Goal: Task Accomplishment & Management: Use online tool/utility

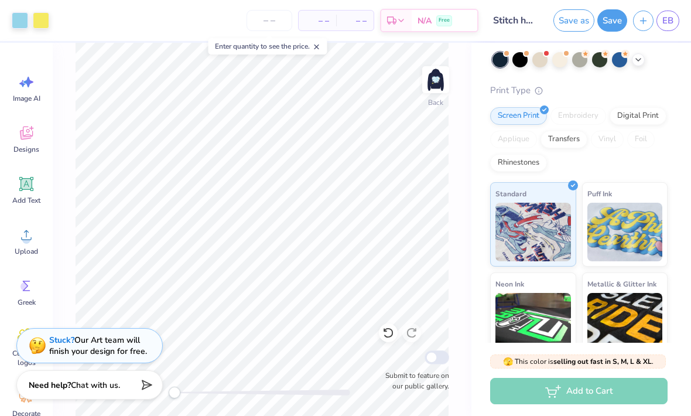
scroll to position [79, 0]
click at [626, 391] on div "Add to Cart" at bounding box center [579, 391] width 178 height 26
click at [578, 394] on div "Add to Cart" at bounding box center [579, 391] width 178 height 26
click at [600, 393] on div "Add to Cart" at bounding box center [579, 391] width 178 height 26
click at [593, 399] on div "Add to Cart" at bounding box center [579, 391] width 178 height 26
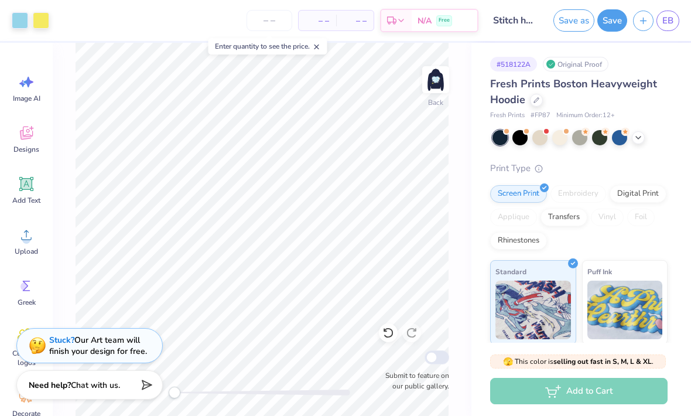
scroll to position [0, 0]
click at [317, 51] on icon at bounding box center [317, 47] width 8 height 8
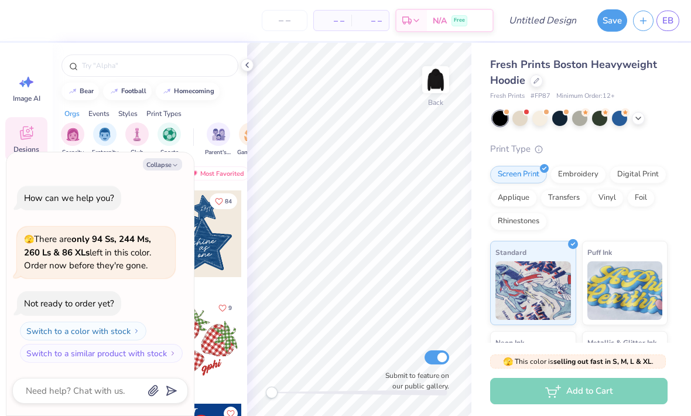
click at [173, 168] on icon "button" at bounding box center [175, 165] width 7 height 7
type textarea "x"
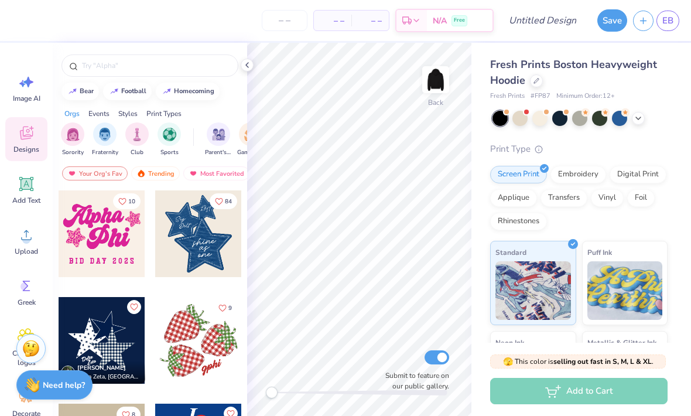
click at [245, 70] on div at bounding box center [247, 65] width 13 height 13
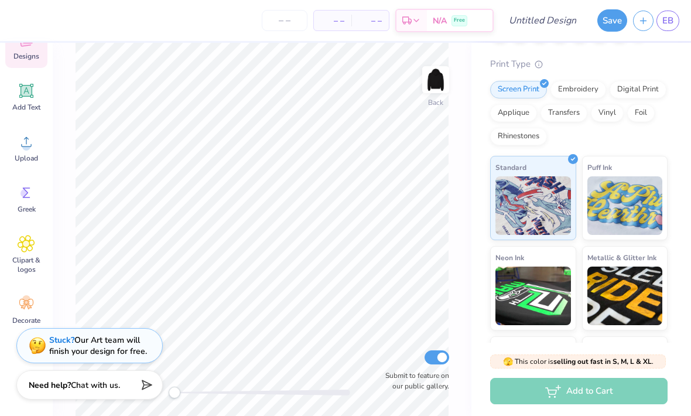
scroll to position [86, 0]
click at [596, 89] on div "Embroidery" at bounding box center [579, 89] width 56 height 18
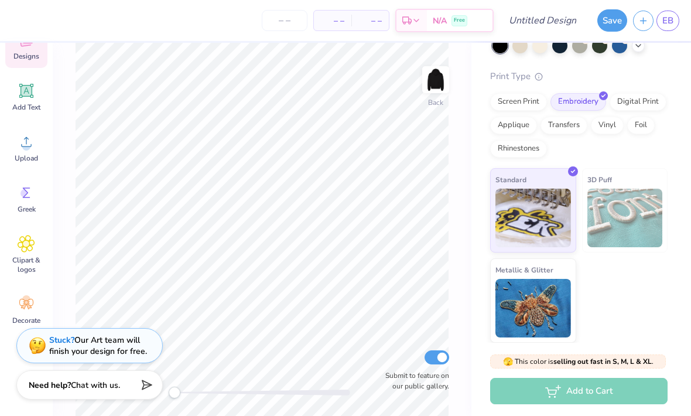
scroll to position [72, 0]
click at [641, 209] on img at bounding box center [626, 218] width 76 height 59
click at [676, 204] on div "Fresh Prints Boston Heavyweight Hoodie Fresh Prints # FP87 Minimum Order: 12 + …" at bounding box center [582, 157] width 220 height 373
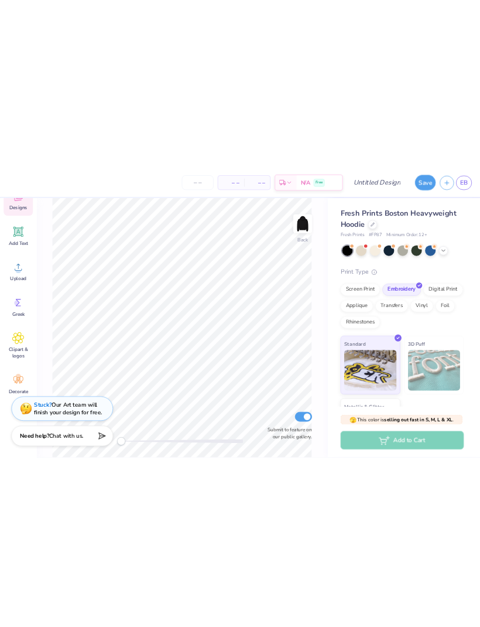
scroll to position [0, 0]
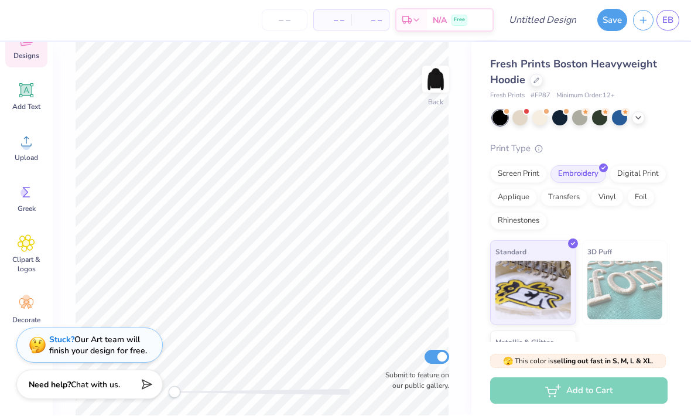
click at [441, 86] on img at bounding box center [435, 79] width 23 height 23
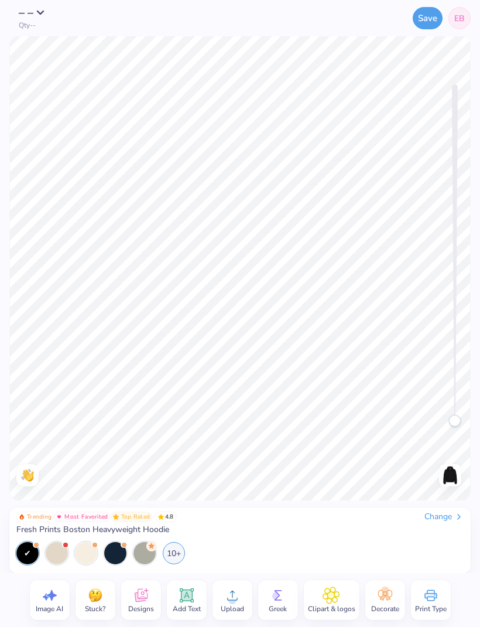
click at [436, 415] on div "Change" at bounding box center [444, 517] width 39 height 11
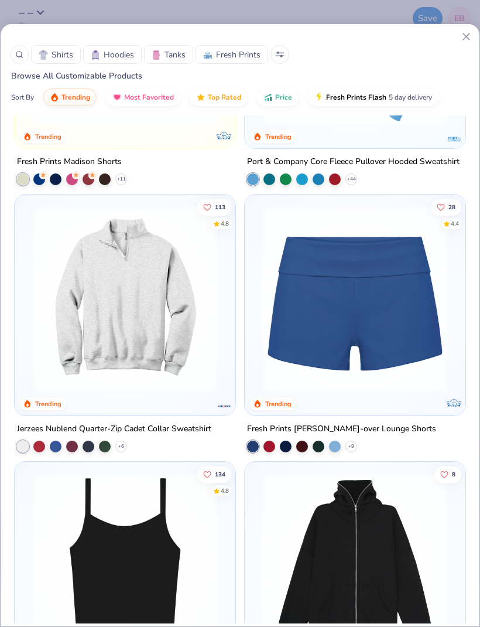
scroll to position [2333, 0]
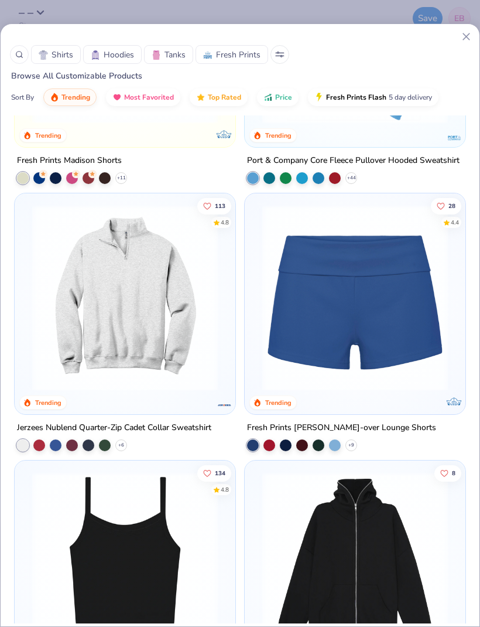
click at [227, 141] on div "Exclusive" at bounding box center [223, 137] width 21 height 11
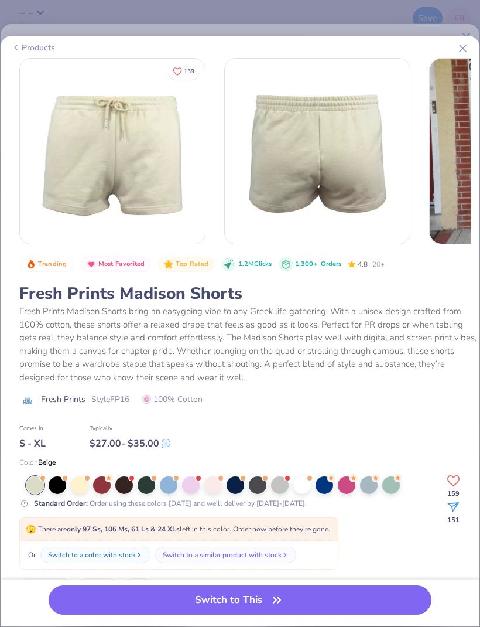
click at [460, 47] on icon at bounding box center [463, 48] width 12 height 12
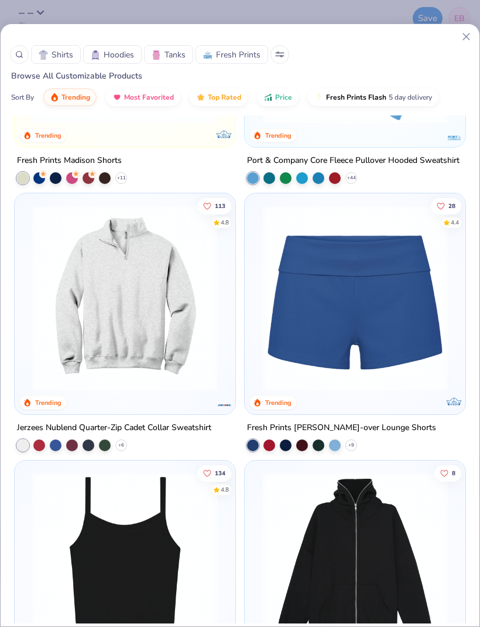
click at [187, 334] on img at bounding box center [124, 298] width 197 height 186
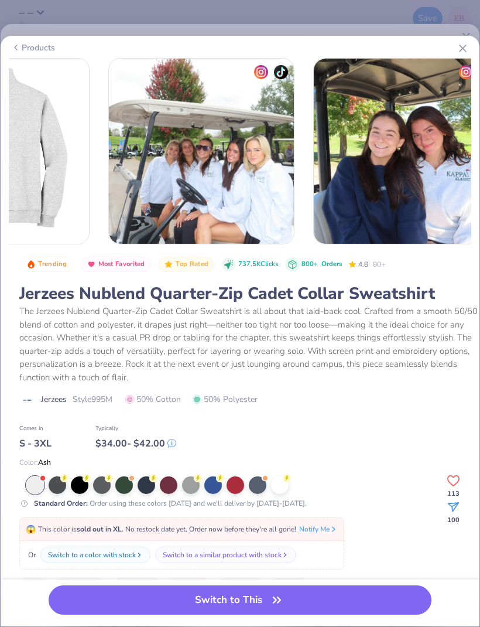
scroll to position [0, 322]
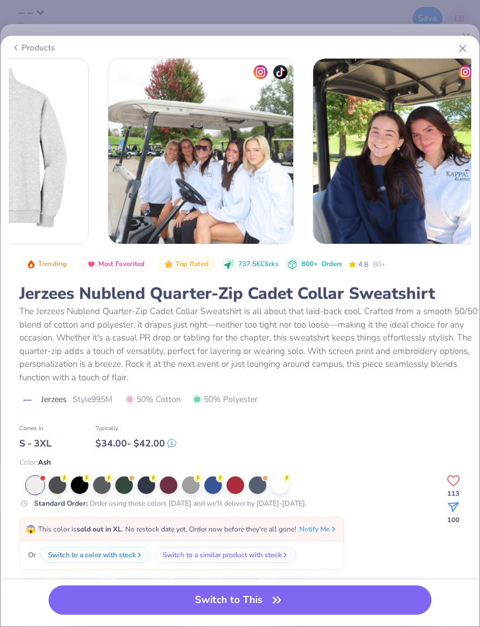
click at [255, 204] on img at bounding box center [200, 151] width 185 height 185
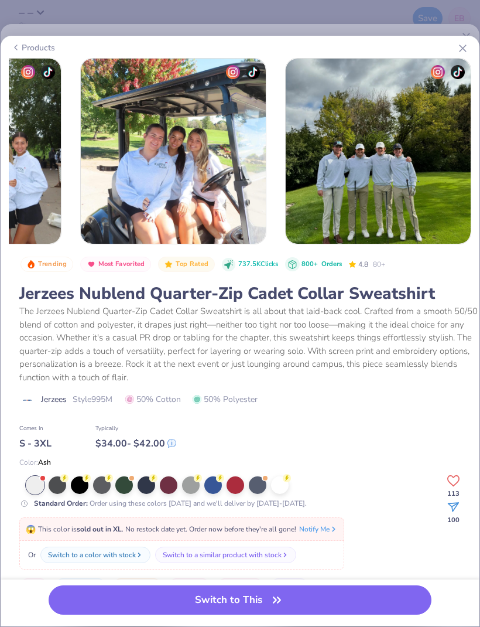
scroll to position [0, 964]
click at [460, 49] on icon at bounding box center [463, 48] width 12 height 12
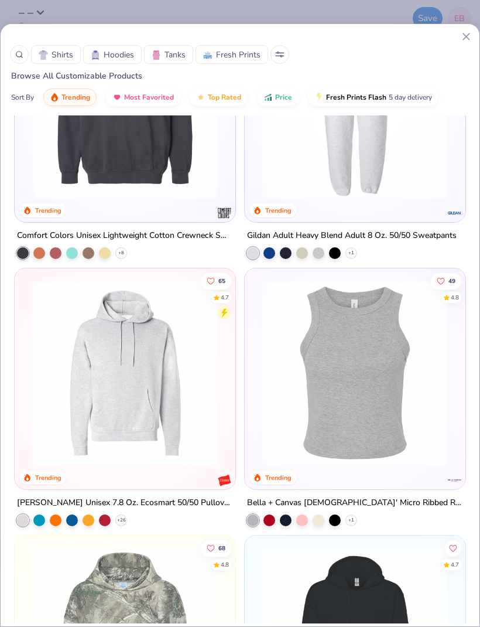
scroll to position [5196, 0]
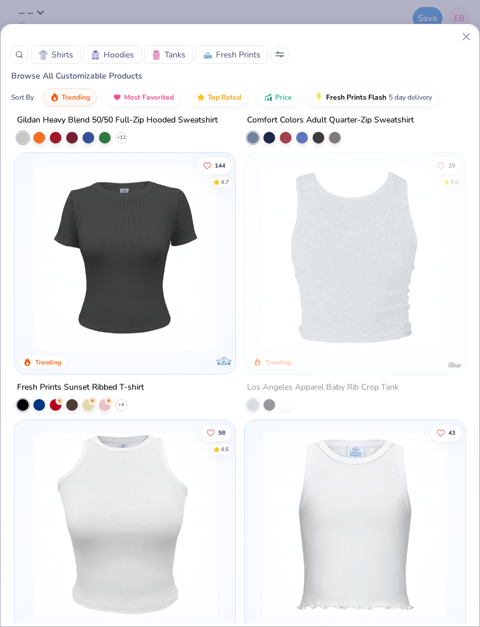
click at [278, 52] on icon at bounding box center [279, 55] width 9 height 6
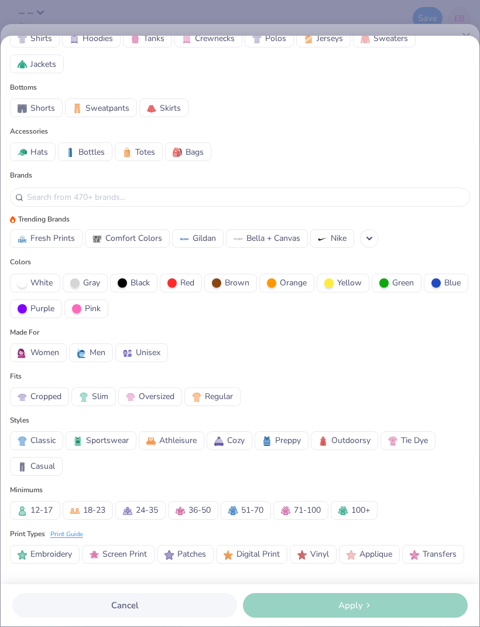
scroll to position [36, 0]
click at [287, 415] on span "Preppy" at bounding box center [288, 440] width 26 height 12
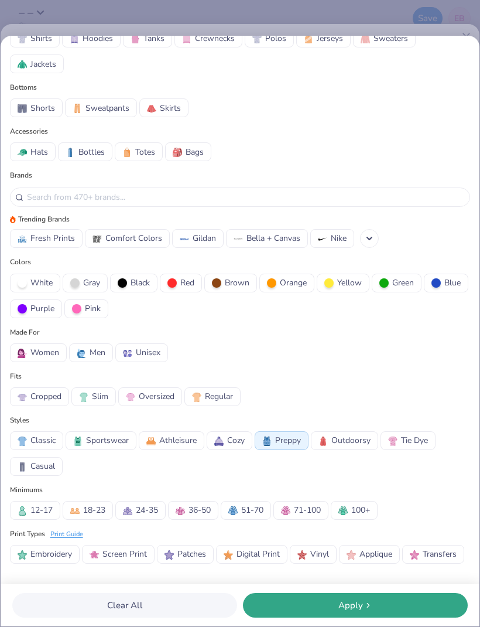
click at [370, 415] on div "Apply" at bounding box center [356, 605] width 218 height 13
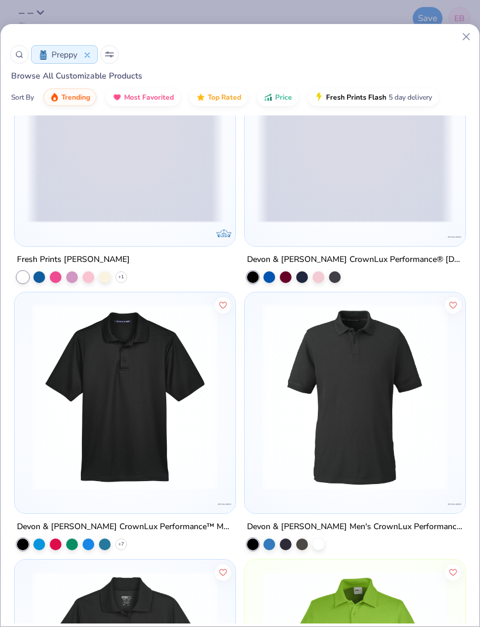
scroll to position [7043, 0]
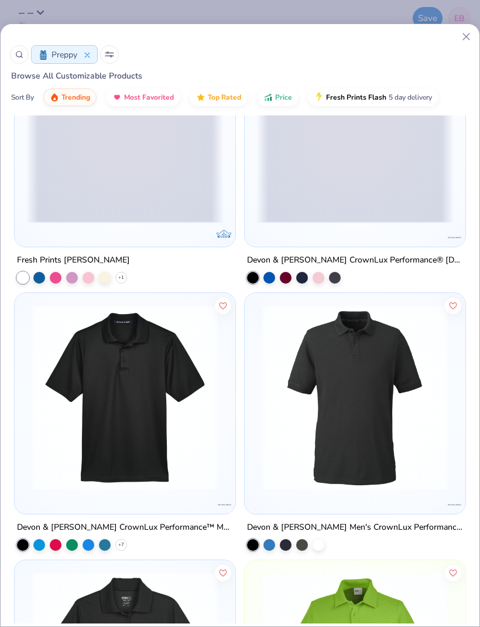
click at [83, 50] on div at bounding box center [85, 55] width 9 height 12
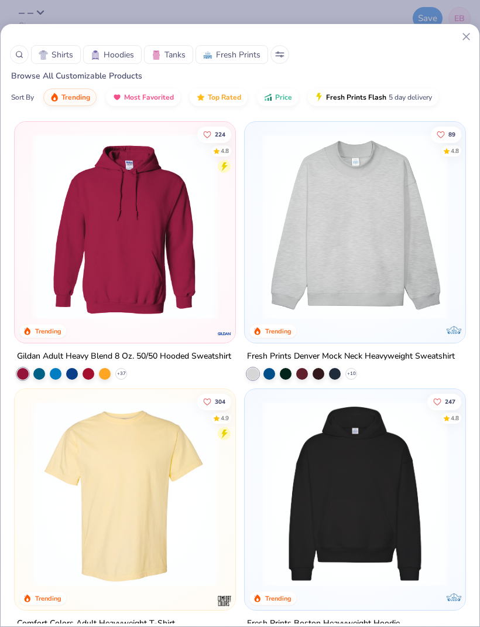
click at [374, 225] on img at bounding box center [355, 227] width 197 height 186
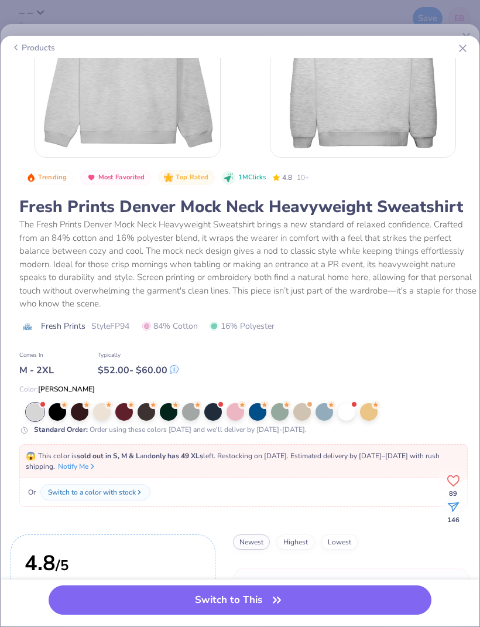
scroll to position [80, 0]
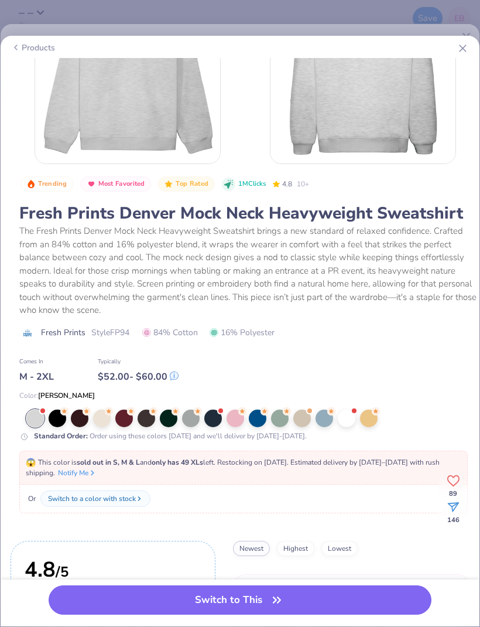
click at [193, 415] on div at bounding box center [191, 419] width 18 height 18
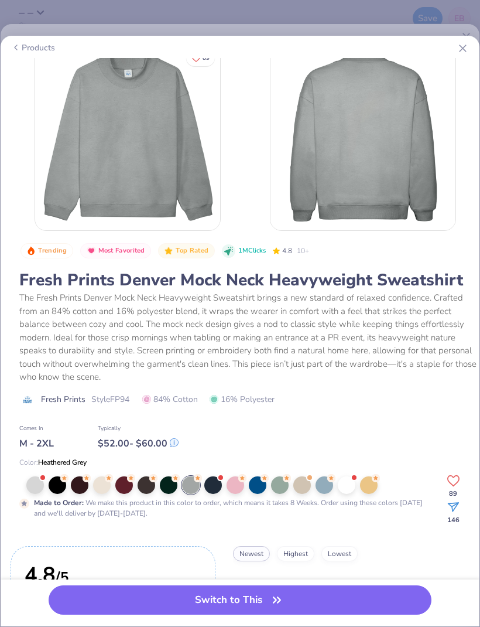
scroll to position [36, 0]
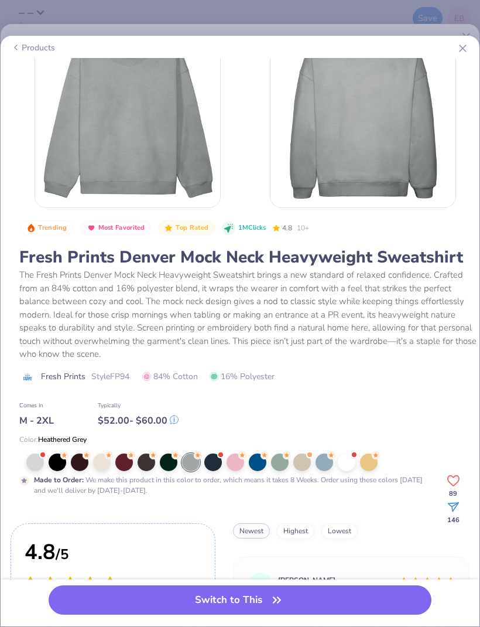
click at [80, 415] on div at bounding box center [80, 463] width 18 height 18
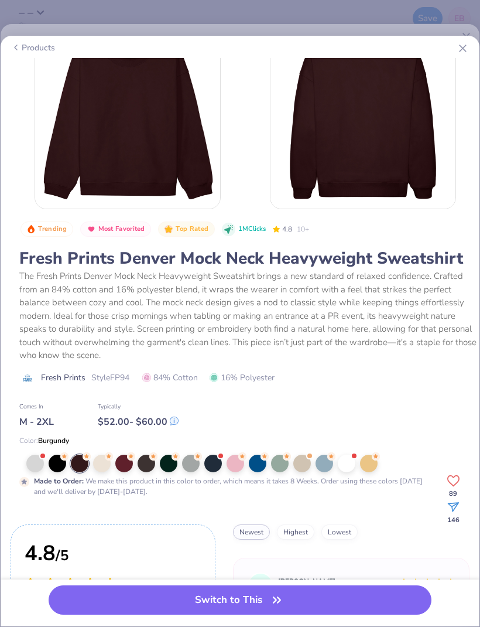
scroll to position [43, 0]
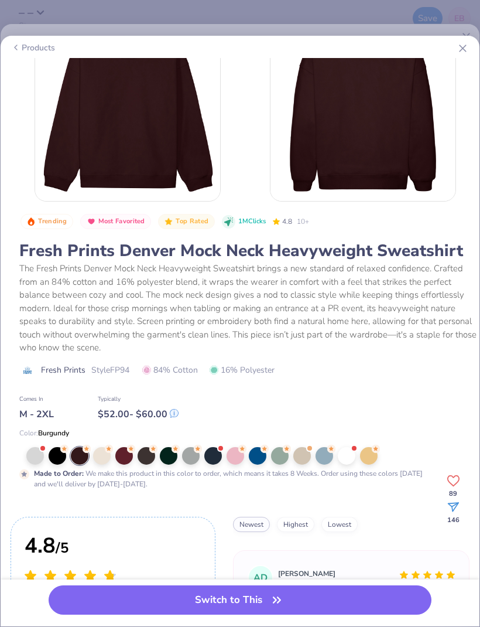
click at [105, 415] on div at bounding box center [102, 456] width 18 height 18
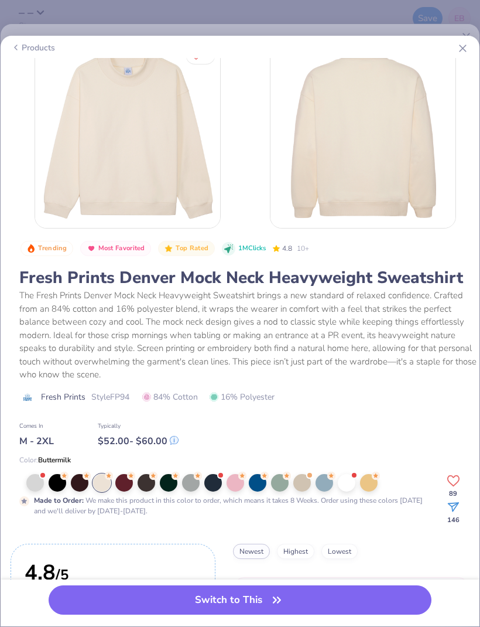
scroll to position [32, 0]
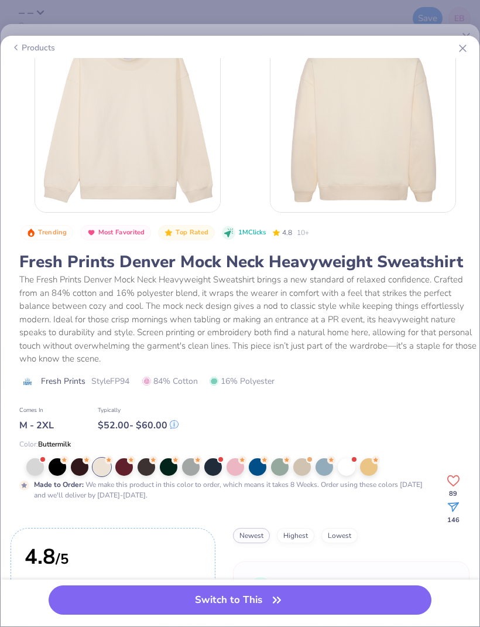
click at [216, 415] on div at bounding box center [213, 467] width 18 height 18
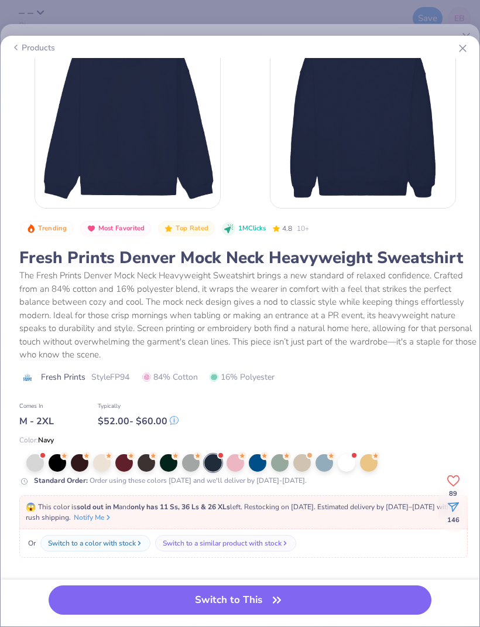
scroll to position [35, 0]
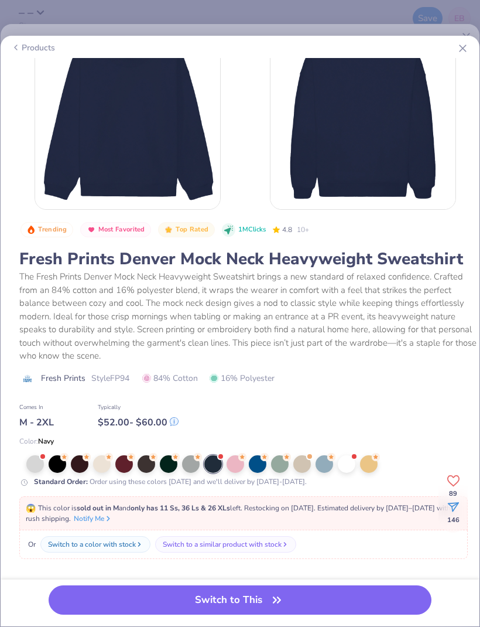
click at [366, 415] on div at bounding box center [369, 464] width 18 height 18
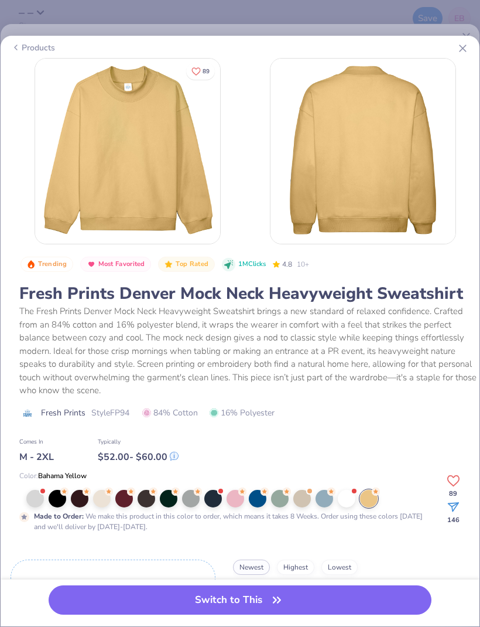
click at [258, 415] on div at bounding box center [258, 499] width 18 height 18
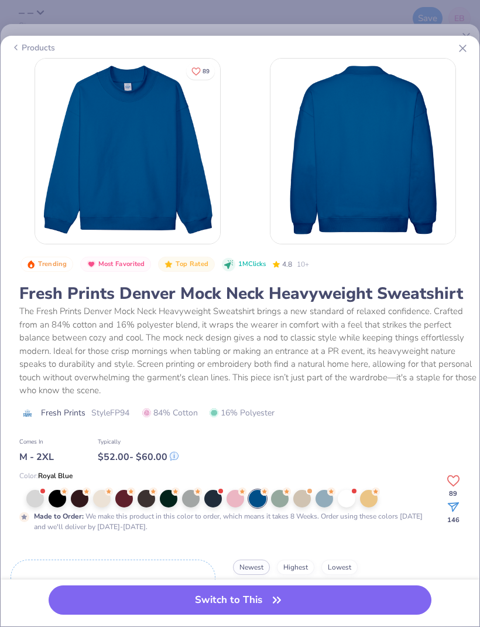
click at [215, 415] on div at bounding box center [213, 499] width 18 height 18
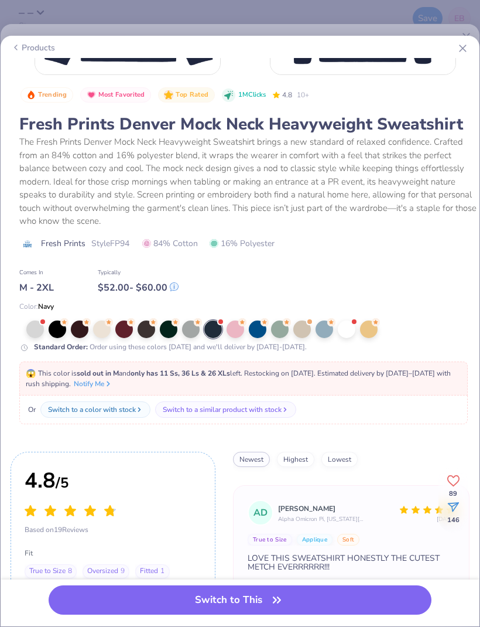
scroll to position [169, 0]
click at [305, 415] on button "Switch to This" at bounding box center [240, 599] width 383 height 29
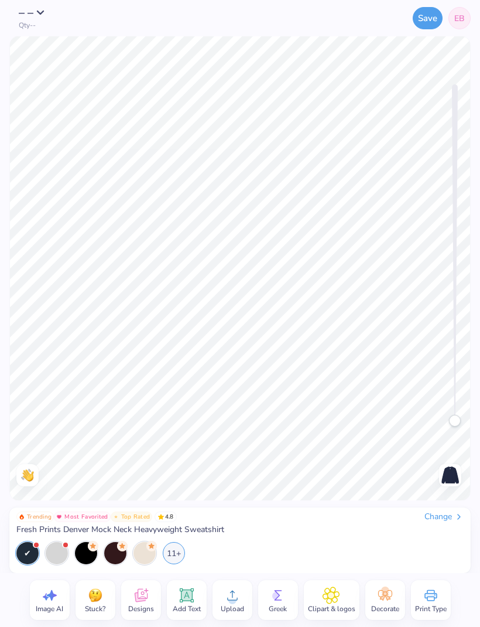
click at [453, 415] on img at bounding box center [450, 475] width 19 height 19
click at [186, 415] on span "Add Text" at bounding box center [187, 608] width 28 height 9
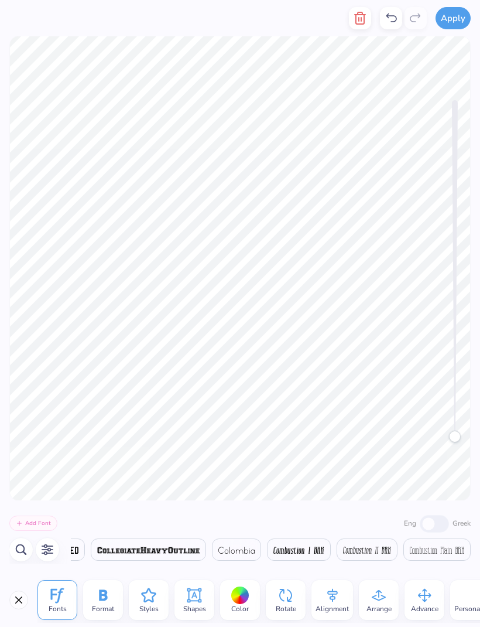
scroll to position [0, 8409]
click at [459, 415] on div "Personalized Names" at bounding box center [487, 600] width 73 height 40
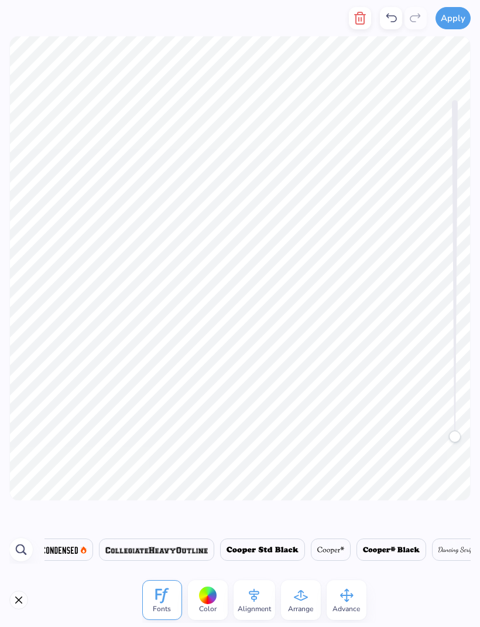
scroll to position [0, 1108]
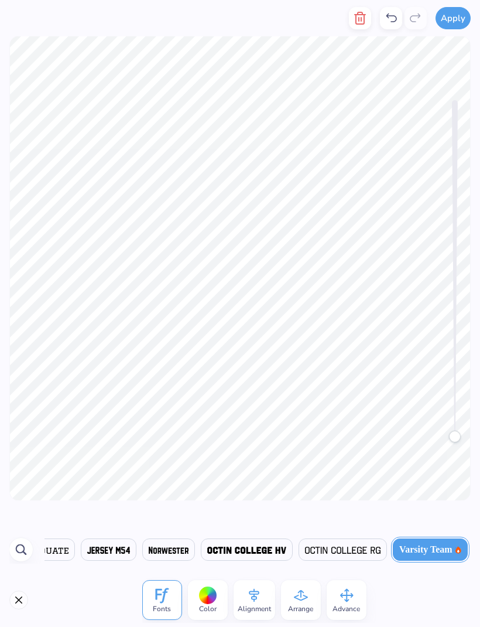
click at [367, 21] on icon "button" at bounding box center [360, 18] width 14 height 14
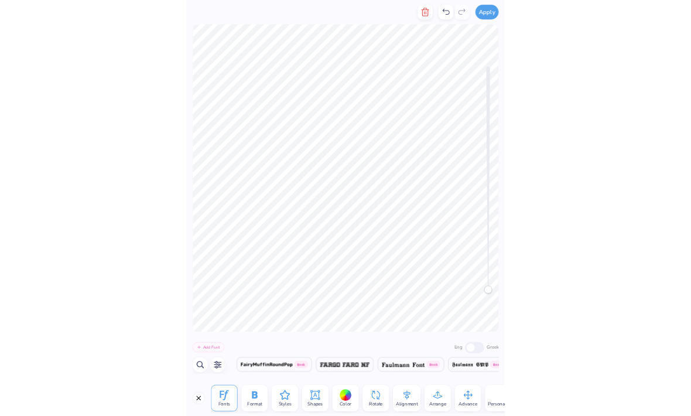
scroll to position [0, 0]
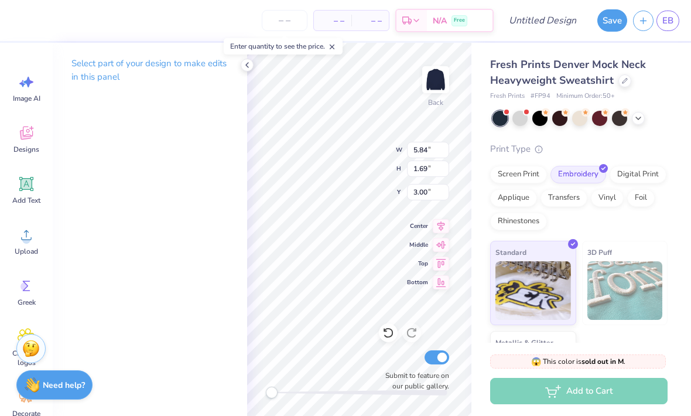
click at [633, 255] on div "3D Puff" at bounding box center [625, 283] width 86 height 84
click at [246, 64] on icon at bounding box center [247, 64] width 9 height 9
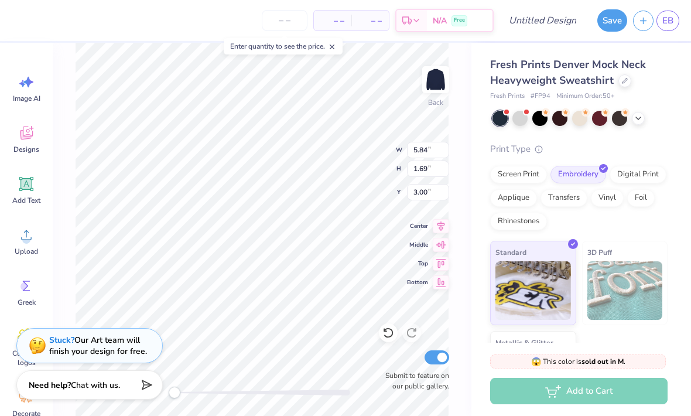
type textarea "T"
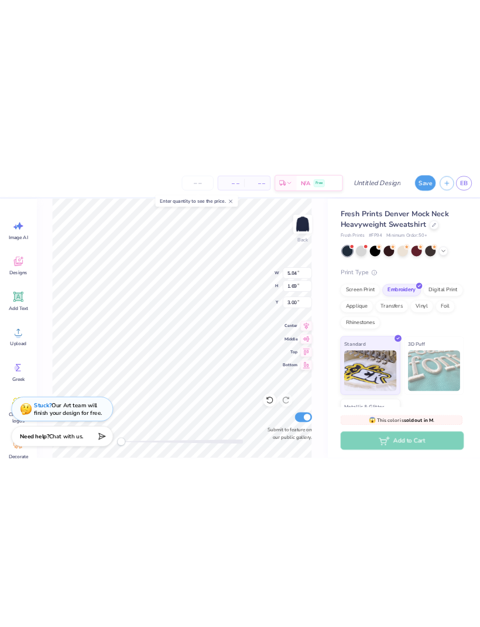
scroll to position [0, 2]
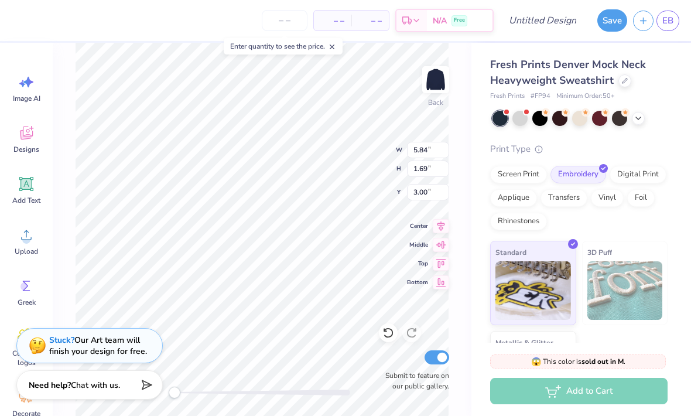
type textarea "Tri Delta"
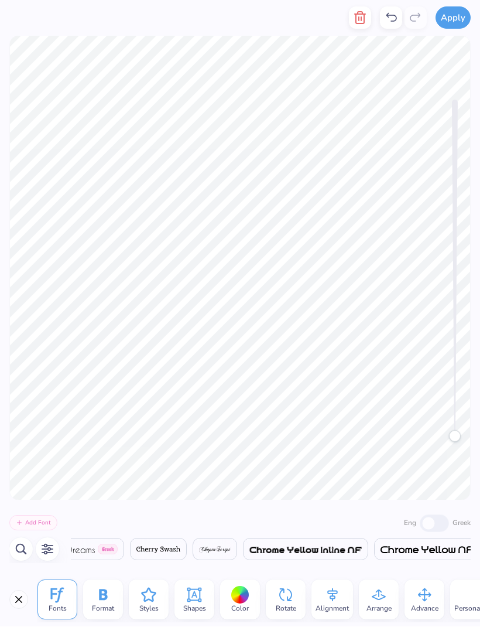
scroll to position [0, 6289]
click at [59, 415] on icon at bounding box center [57, 595] width 13 height 15
click at [65, 415] on icon at bounding box center [58, 596] width 18 height 18
click at [45, 415] on button "button" at bounding box center [47, 549] width 23 height 23
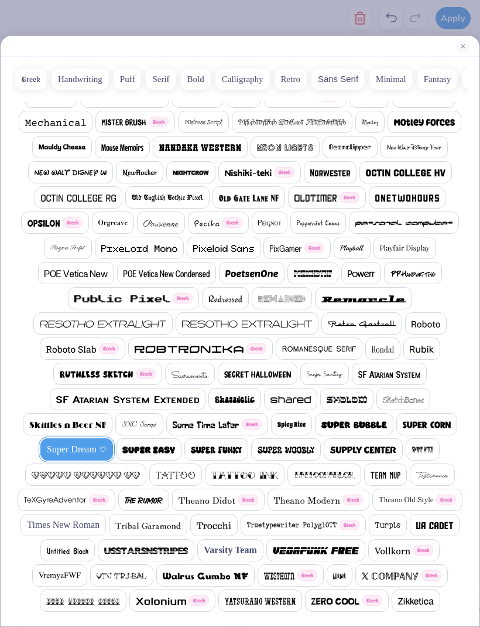
scroll to position [875, 0]
click at [228, 415] on span "Varsity Team" at bounding box center [230, 550] width 53 height 14
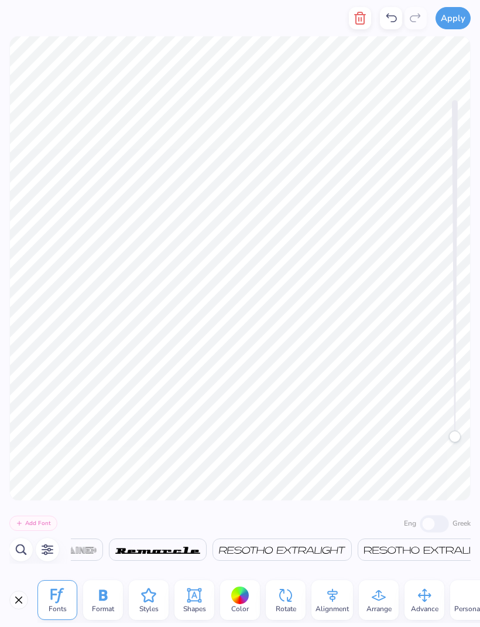
scroll to position [0, 22276]
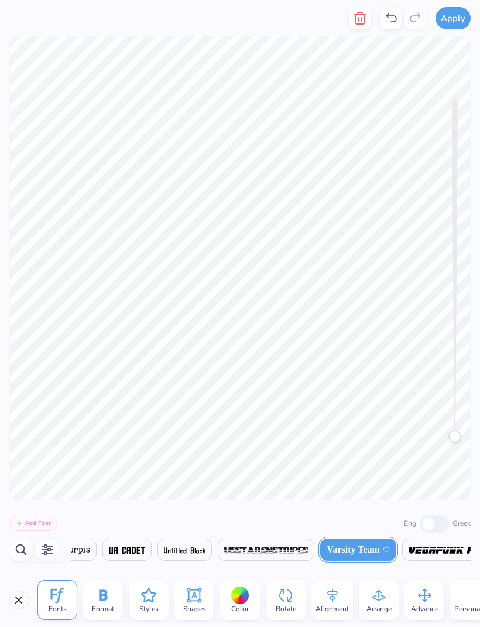
click at [101, 415] on icon at bounding box center [103, 594] width 8 height 11
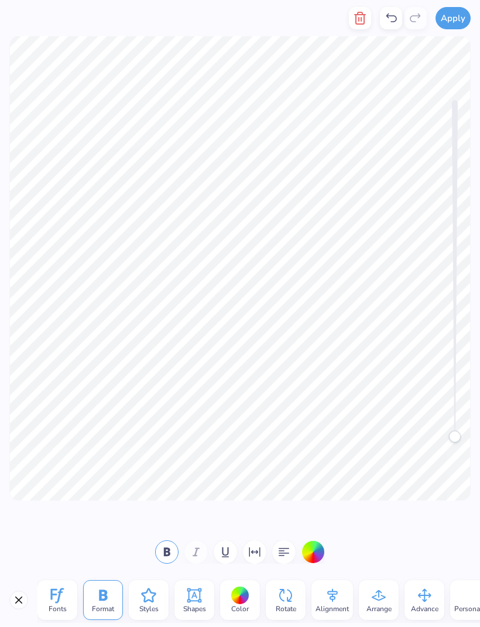
click at [153, 415] on icon at bounding box center [149, 596] width 18 height 18
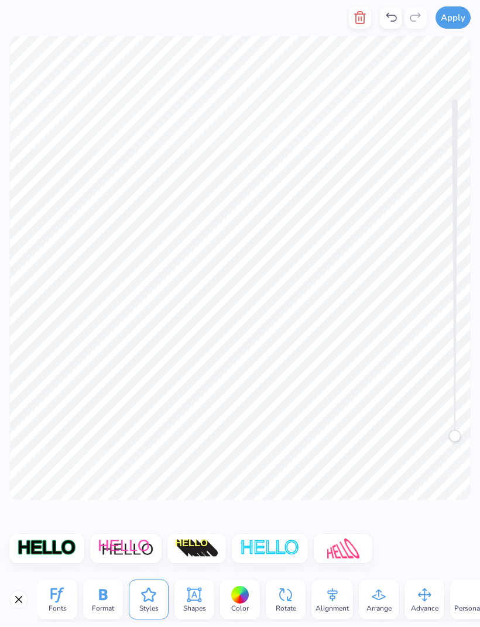
scroll to position [0, 0]
click at [236, 415] on div at bounding box center [240, 596] width 18 height 18
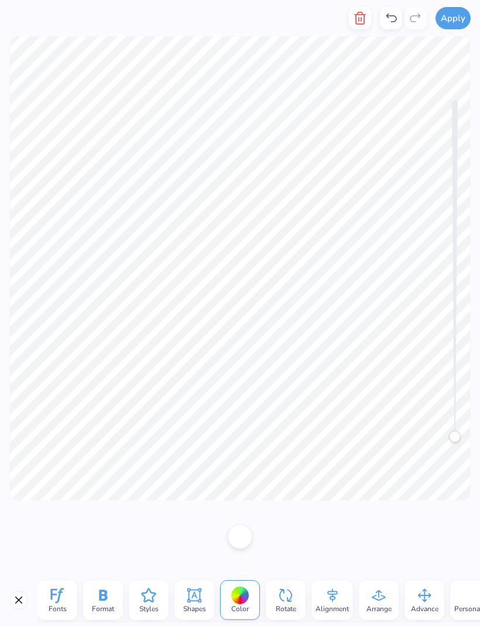
click at [248, 415] on div at bounding box center [240, 536] width 23 height 23
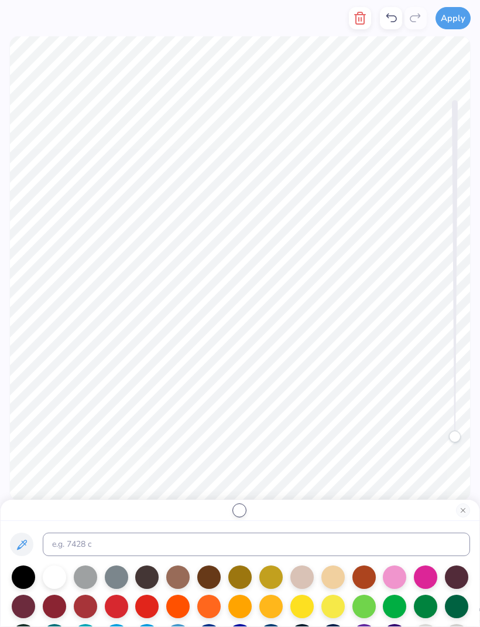
click at [342, 415] on div at bounding box center [333, 606] width 23 height 23
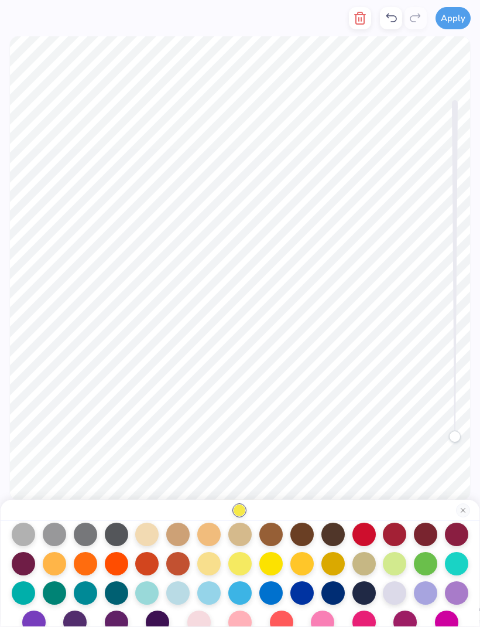
scroll to position [132, 0]
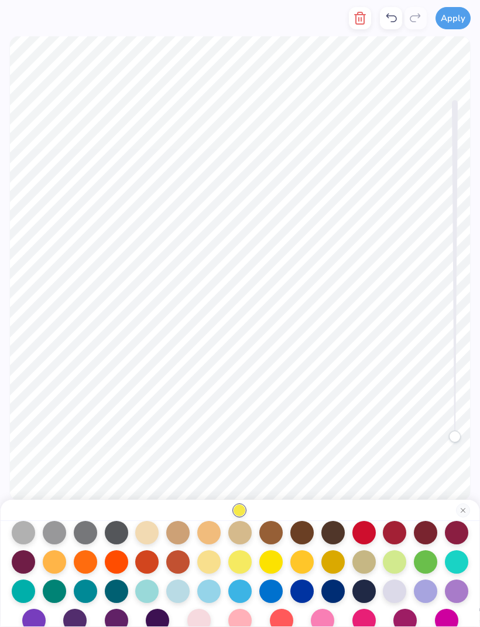
click at [268, 415] on div at bounding box center [271, 561] width 23 height 23
click at [240, 415] on div at bounding box center [240, 561] width 23 height 23
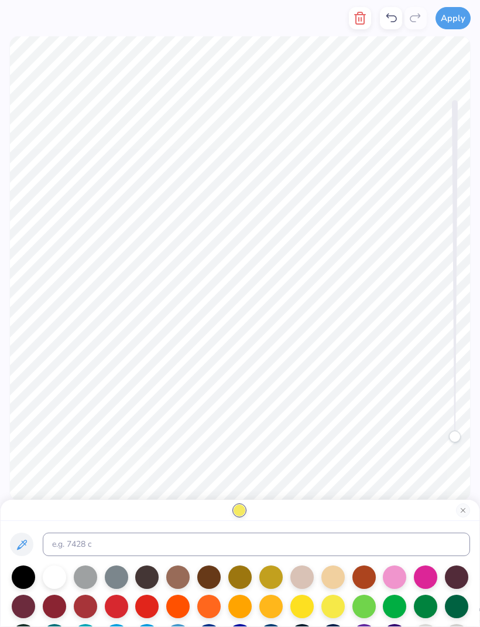
scroll to position [0, 0]
click at [462, 415] on button "Close" at bounding box center [463, 510] width 14 height 14
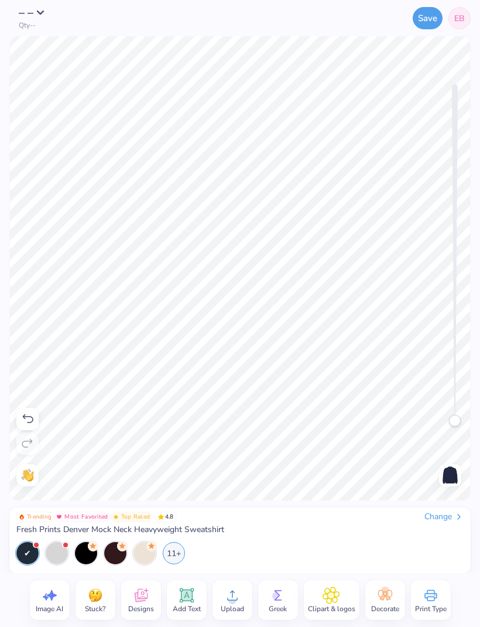
click at [49, 415] on span "Image AI" at bounding box center [50, 608] width 28 height 9
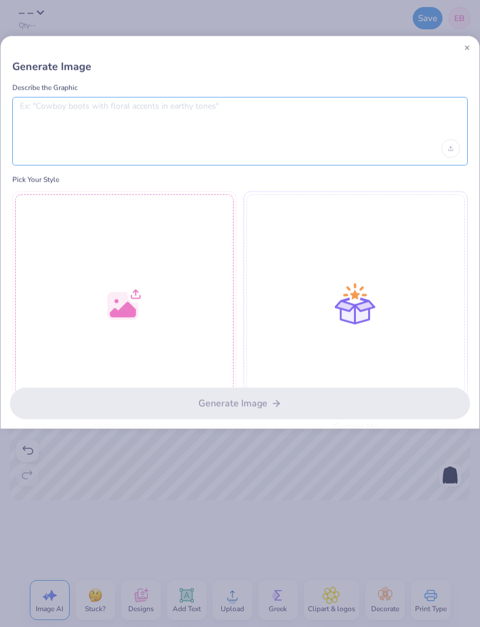
type textarea "W"
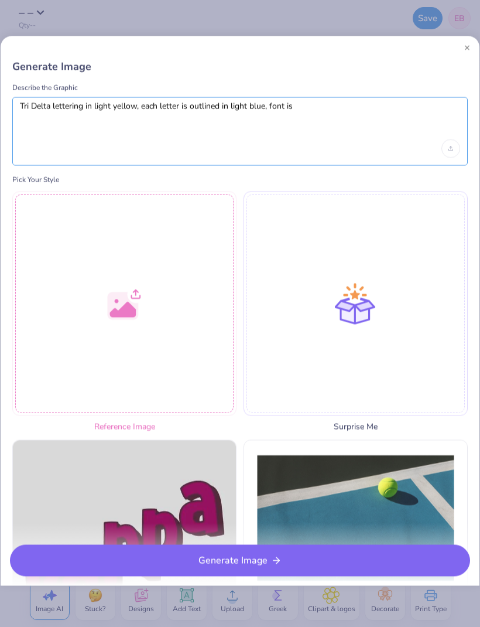
type textarea "Tri Delta lettering in light yellow, each letter is outlined in light blue, fon…"
click at [275, 415] on button "Generate Image" at bounding box center [240, 561] width 461 height 32
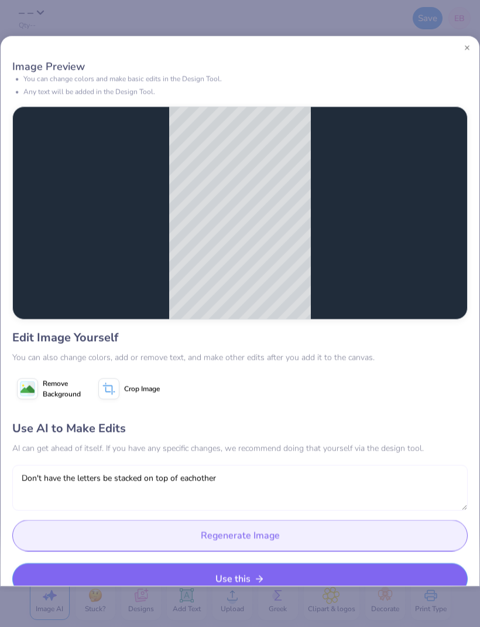
type textarea "Don't have the letters be stacked on top of eachother"
click at [307, 415] on button "Regenerate Image" at bounding box center [240, 535] width 456 height 32
type textarea "Make the outline lighter blue.,"
click at [229, 415] on button "Regenerate Image" at bounding box center [240, 535] width 456 height 32
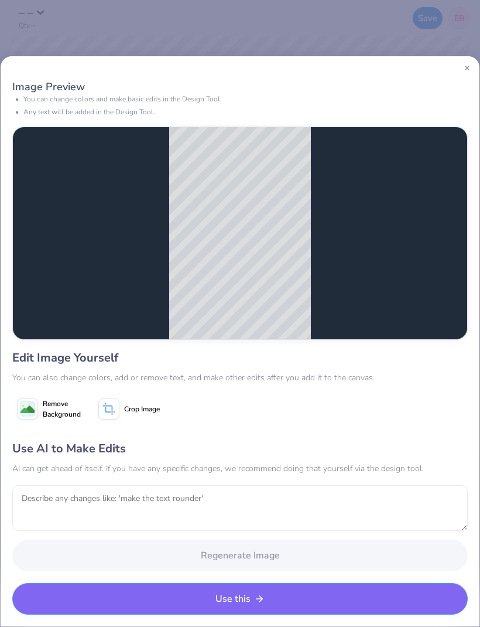
click at [263, 415] on icon "button" at bounding box center [259, 599] width 11 height 11
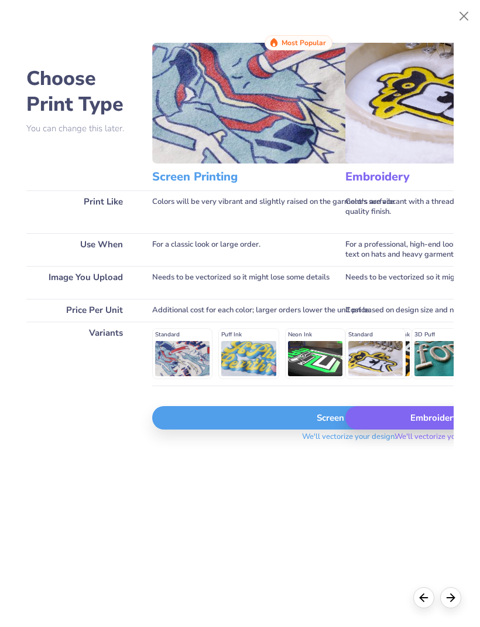
click at [415, 415] on div "Embroidery" at bounding box center [442, 417] width 193 height 23
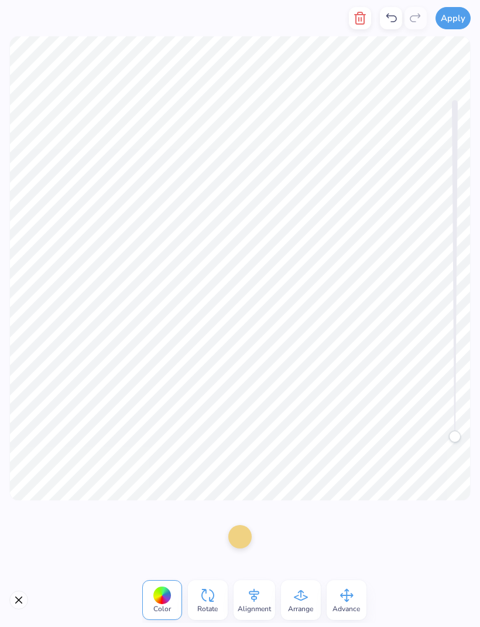
click at [392, 21] on icon at bounding box center [391, 18] width 14 height 14
click at [397, 21] on icon at bounding box center [391, 18] width 14 height 14
click at [391, 18] on icon at bounding box center [391, 18] width 14 height 14
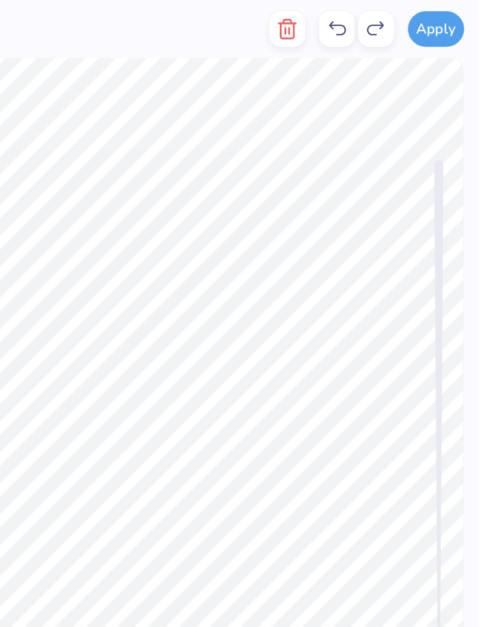
scroll to position [0, 1]
click at [384, 18] on icon at bounding box center [391, 18] width 14 height 14
click at [384, 17] on icon at bounding box center [391, 18] width 14 height 14
click at [384, 13] on icon at bounding box center [391, 18] width 14 height 14
click at [384, 14] on icon at bounding box center [391, 18] width 14 height 14
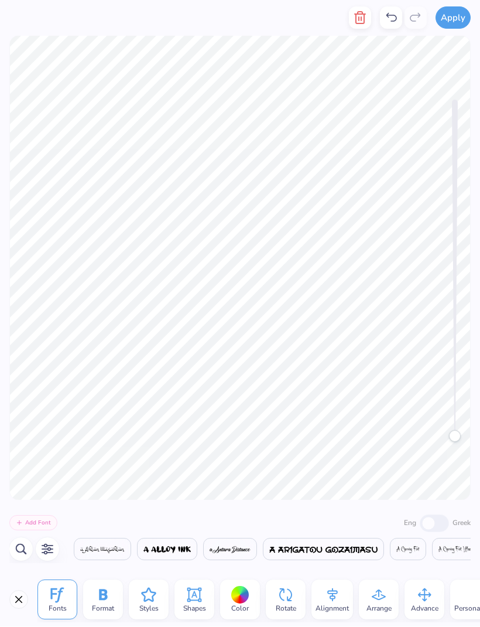
scroll to position [0, 7805]
click at [363, 19] on icon "button" at bounding box center [360, 18] width 14 height 14
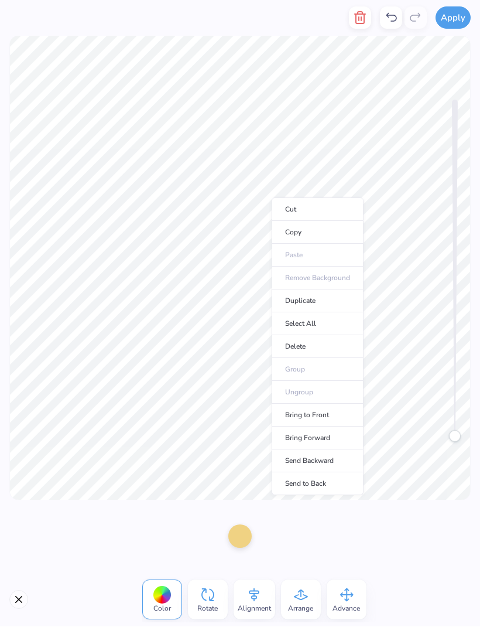
click at [391, 15] on icon at bounding box center [392, 17] width 11 height 9
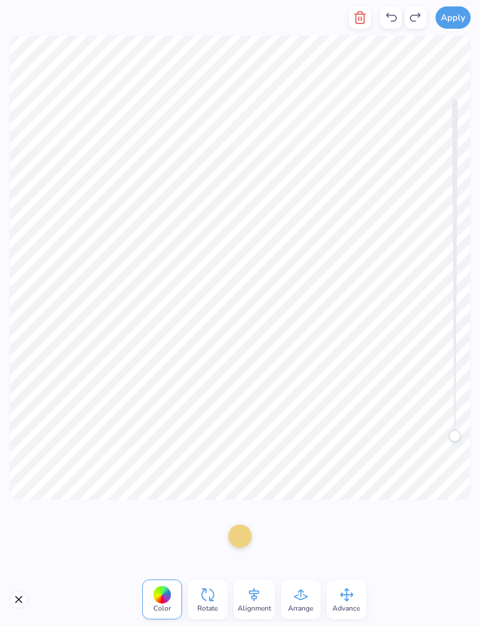
click at [390, 21] on icon at bounding box center [391, 18] width 14 height 14
click at [395, 17] on icon at bounding box center [391, 18] width 14 height 14
click at [398, 16] on icon at bounding box center [391, 18] width 14 height 14
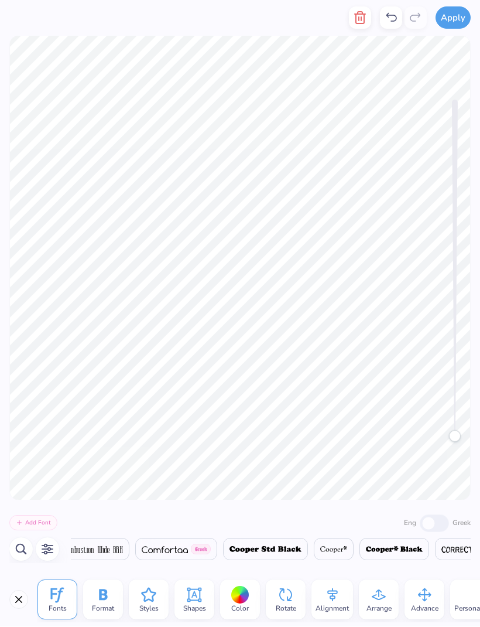
scroll to position [0, 9700]
click at [362, 16] on icon "button" at bounding box center [360, 18] width 14 height 14
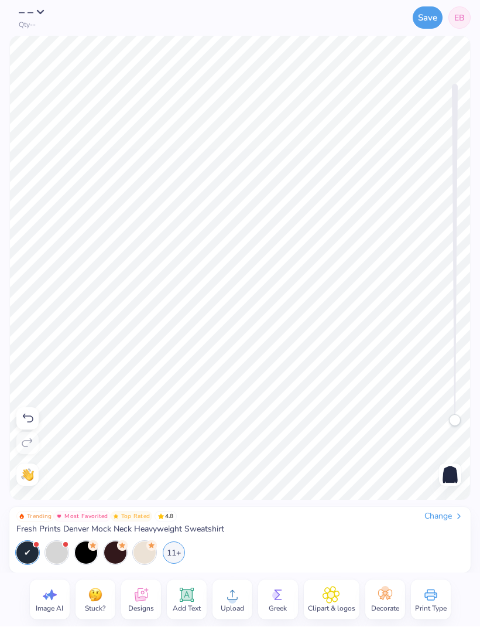
click at [427, 22] on button "Save" at bounding box center [428, 18] width 30 height 22
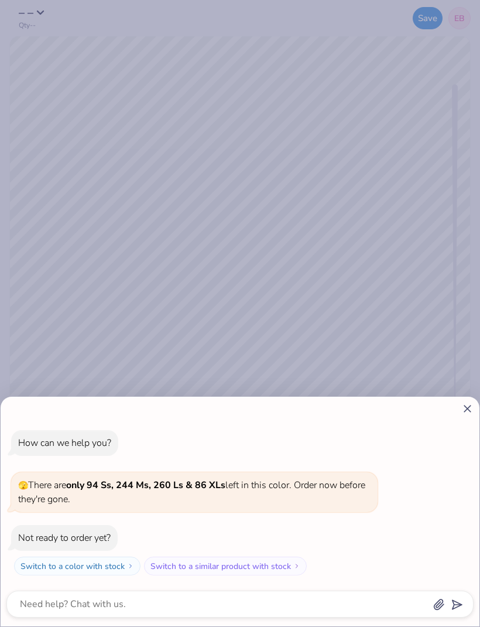
click at [464, 410] on icon at bounding box center [468, 409] width 12 height 12
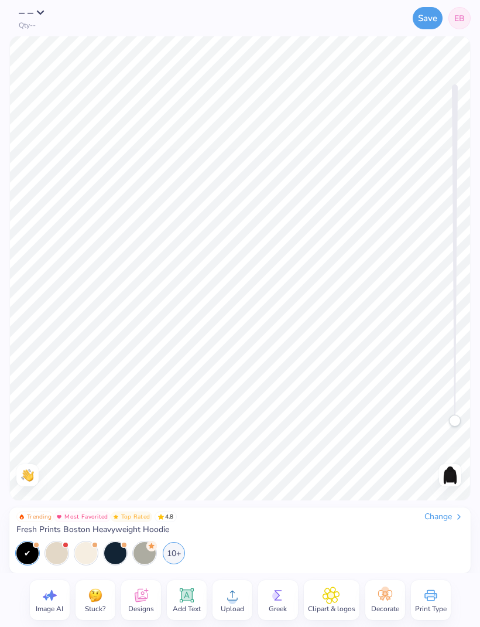
type textarea "x"
